Goal: Transaction & Acquisition: Purchase product/service

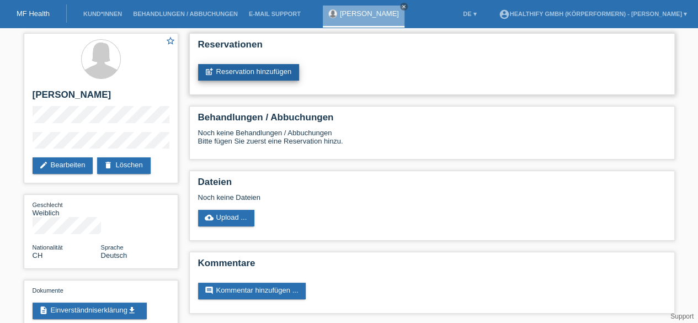
click at [229, 70] on link "post_add Reservation hinzufügen" at bounding box center [249, 72] width 102 height 17
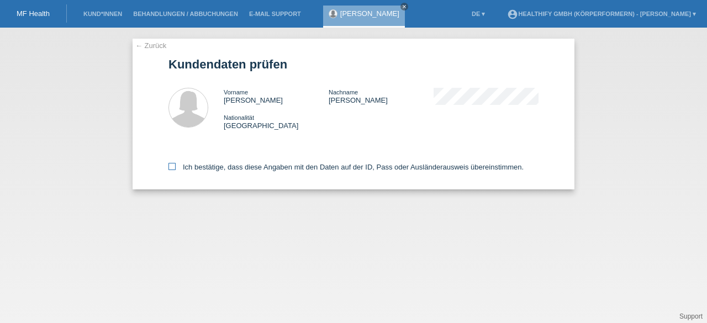
click at [171, 165] on icon at bounding box center [171, 166] width 7 height 7
click at [171, 165] on input "Ich bestätige, dass diese Angaben mit den Daten auf der ID, Pass oder Ausländer…" at bounding box center [171, 166] width 7 height 7
checkbox input "true"
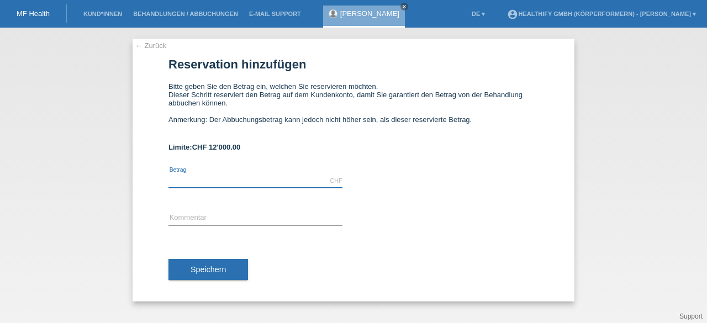
click at [201, 184] on input "text" at bounding box center [255, 181] width 174 height 14
type input "399.60"
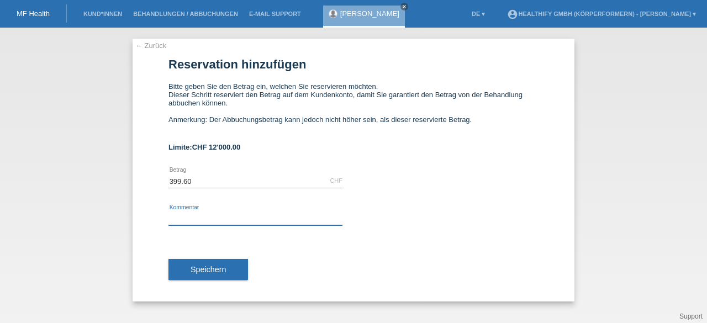
click at [184, 214] on input "text" at bounding box center [255, 218] width 174 height 14
type input "1 monats"
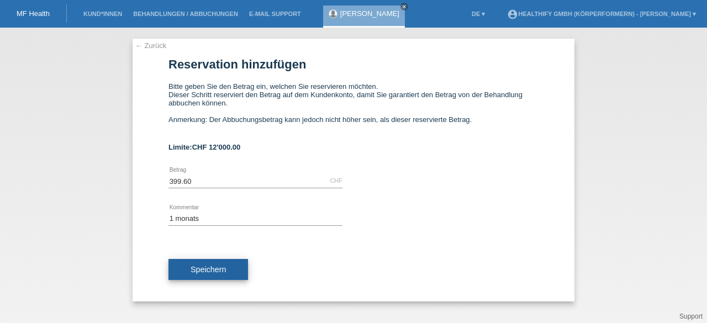
click at [224, 268] on span "Speichern" at bounding box center [207, 269] width 35 height 9
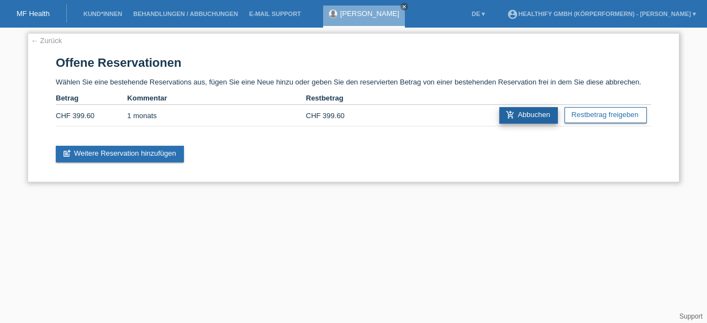
click at [518, 118] on link "add_shopping_cart Abbuchen" at bounding box center [528, 115] width 59 height 17
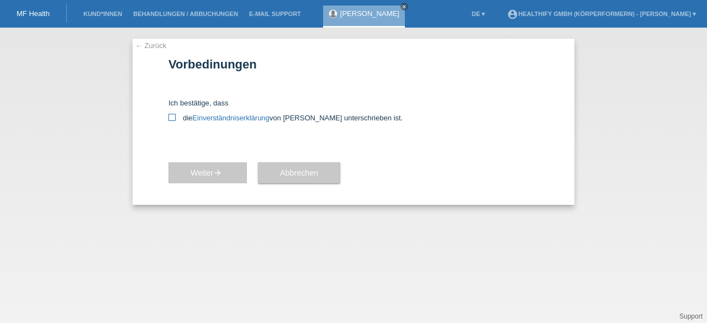
click at [171, 121] on label "die Einverständniserklärung von der Kundin unterschrieben ist." at bounding box center [353, 118] width 370 height 8
click at [171, 121] on input "die Einverständniserklärung von der Kundin unterschrieben ist." at bounding box center [171, 117] width 7 height 7
checkbox input "true"
click at [193, 172] on span "Weiter arrow_forward" at bounding box center [207, 172] width 34 height 9
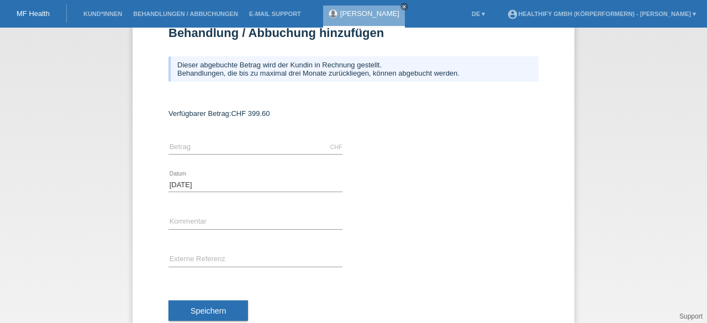
scroll to position [35, 0]
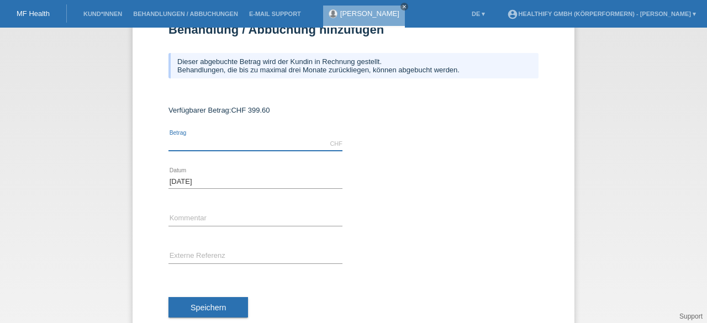
click at [197, 141] on input "text" at bounding box center [255, 144] width 174 height 14
type input "399.60"
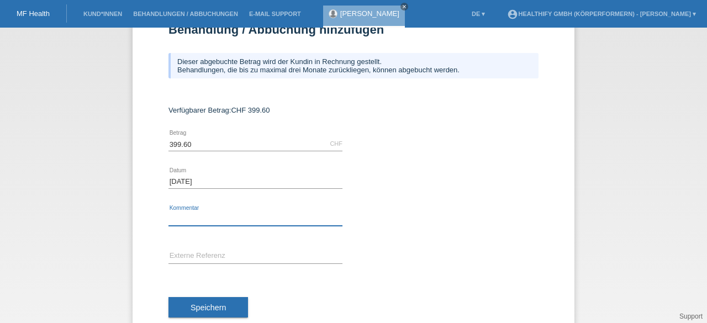
click at [192, 219] on input "text" at bounding box center [255, 219] width 174 height 14
type input "1 monats"
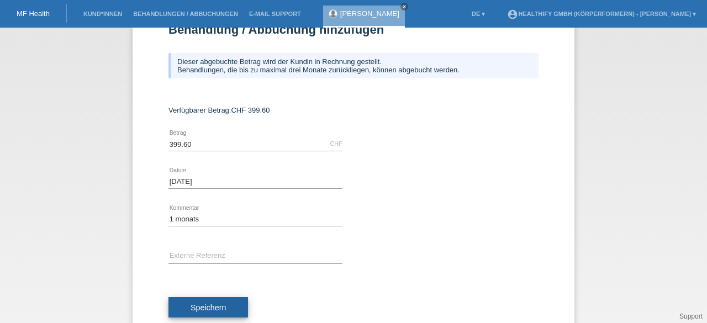
click at [215, 305] on span "Speichern" at bounding box center [207, 307] width 35 height 9
